Goal: Task Accomplishment & Management: Complete application form

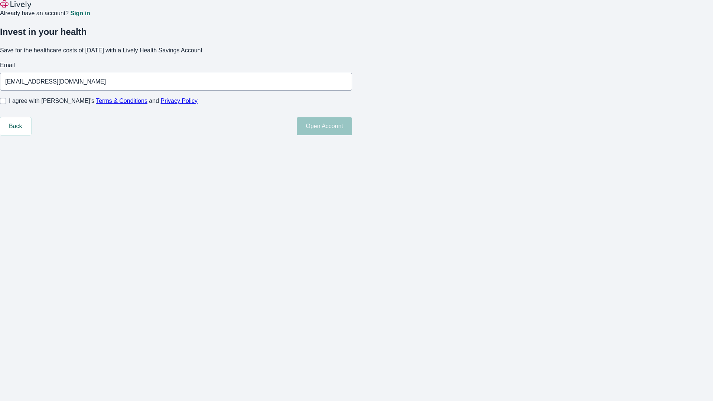
click at [6, 104] on input "I agree with Lively’s Terms & Conditions and Privacy Policy" at bounding box center [3, 101] width 6 height 6
checkbox input "true"
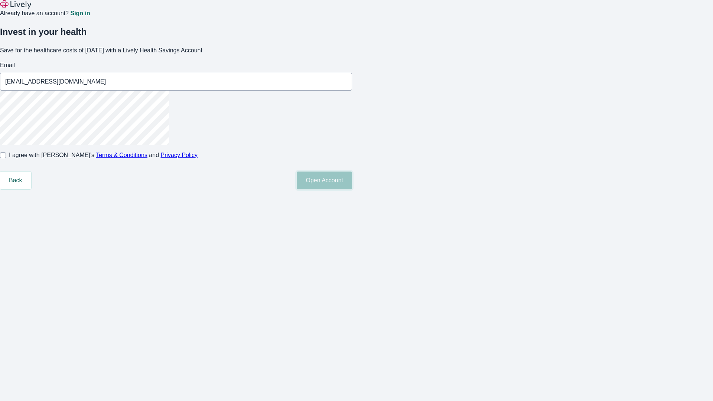
click at [352, 189] on button "Open Account" at bounding box center [324, 181] width 55 height 18
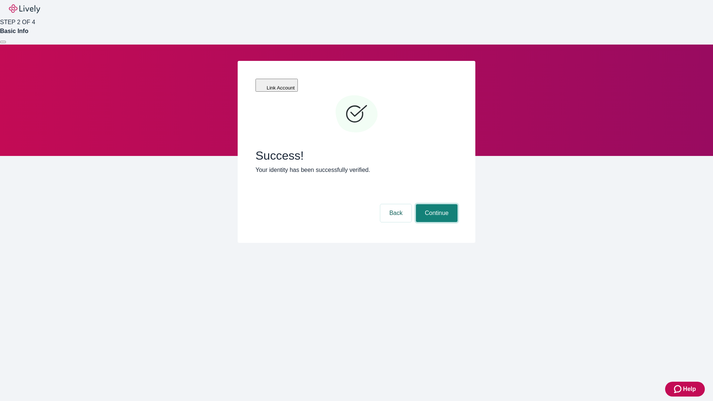
click at [436, 204] on button "Continue" at bounding box center [437, 213] width 42 height 18
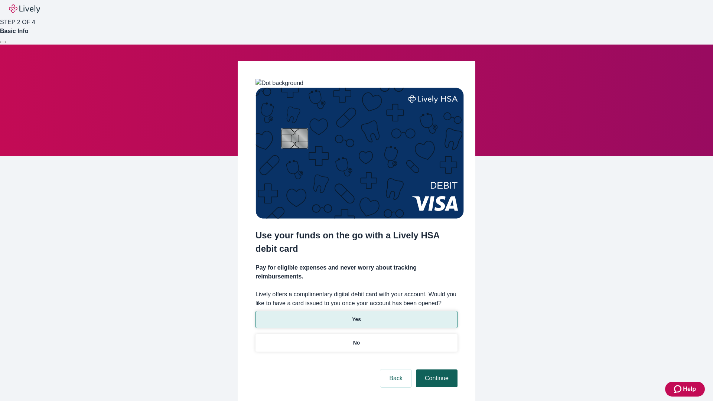
click at [356, 339] on p "No" at bounding box center [356, 343] width 7 height 8
click at [436, 369] on button "Continue" at bounding box center [437, 378] width 42 height 18
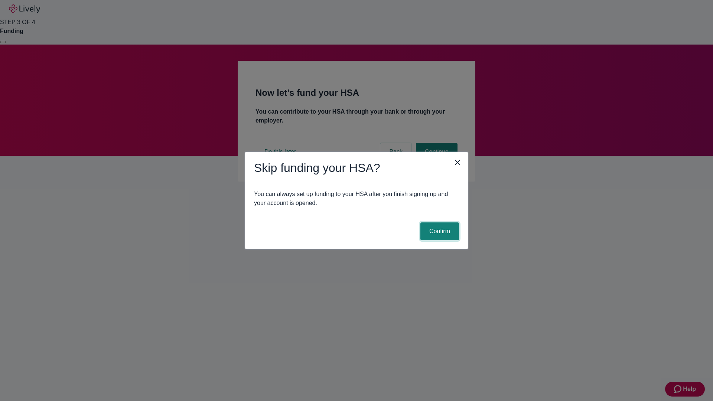
click at [439, 231] on button "Confirm" at bounding box center [439, 231] width 39 height 18
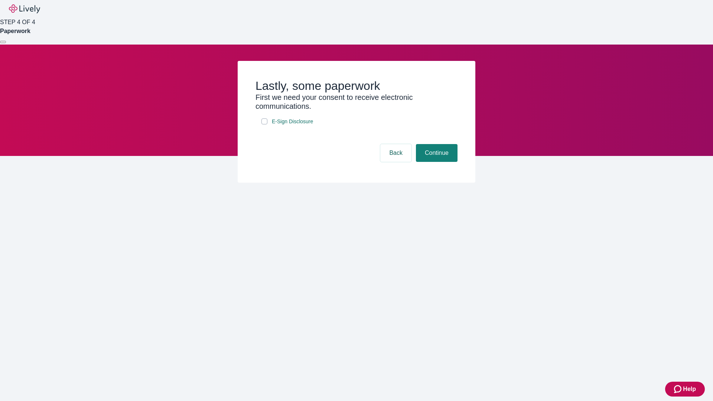
click at [264, 124] on input "E-Sign Disclosure" at bounding box center [264, 121] width 6 height 6
checkbox input "true"
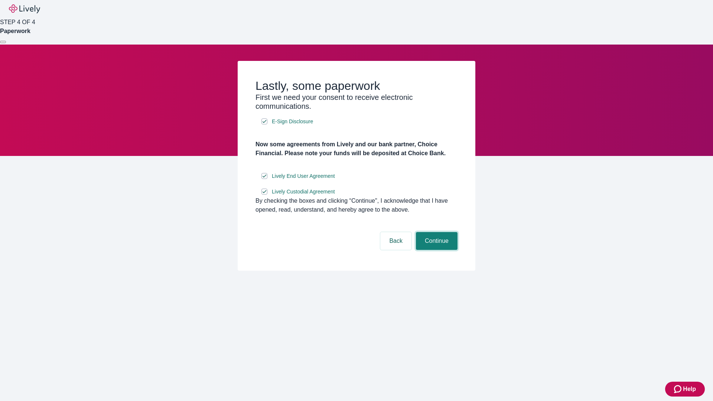
click at [436, 250] on button "Continue" at bounding box center [437, 241] width 42 height 18
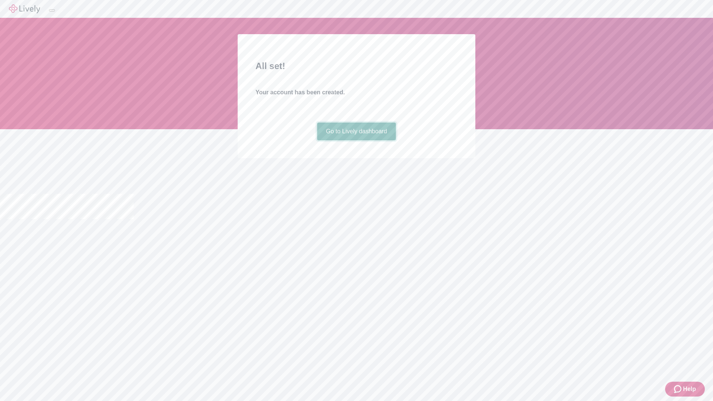
click at [356, 140] on link "Go to Lively dashboard" at bounding box center [356, 132] width 79 height 18
